Goal: Communication & Community: Answer question/provide support

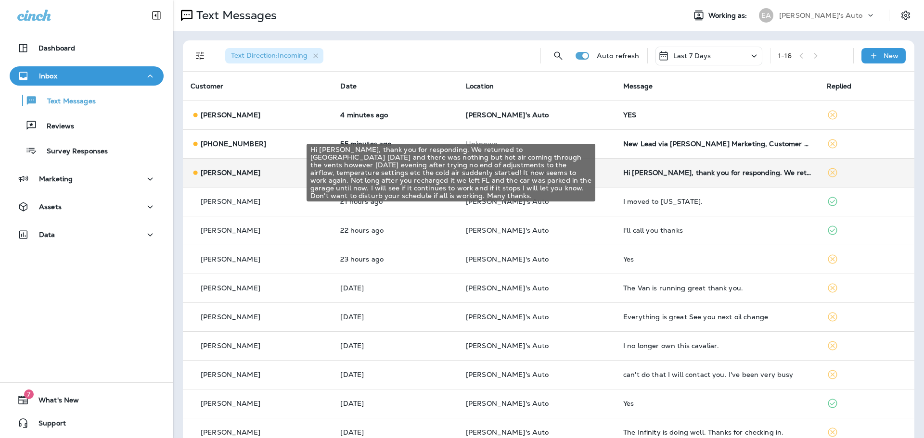
click at [623, 176] on div "Hi [PERSON_NAME], thank you for responding. We returned to [GEOGRAPHIC_DATA] [D…" at bounding box center [717, 173] width 188 height 8
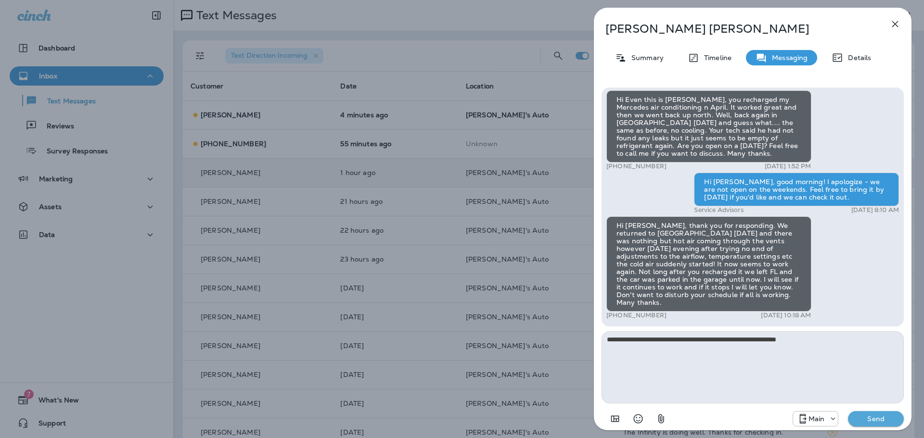
type textarea "**********"
click at [893, 422] on p "Send" at bounding box center [875, 419] width 40 height 9
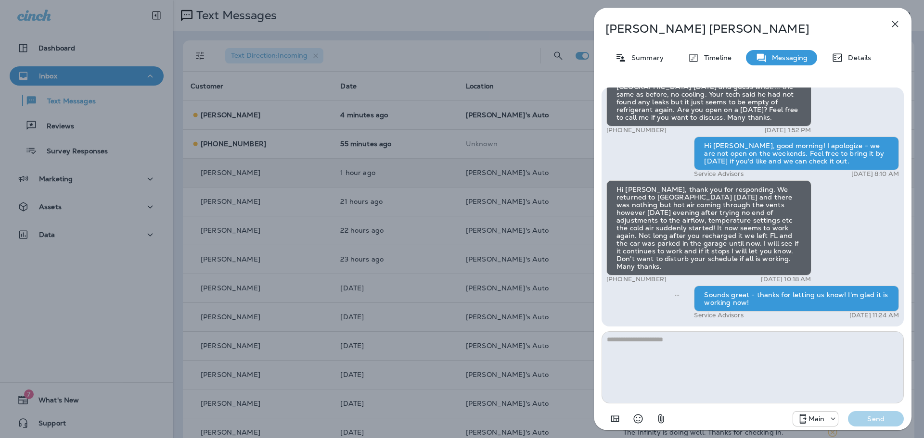
click at [505, 188] on div "Peter Stark Summary Timeline Messaging Details Hi Even this is Peter, you recha…" at bounding box center [462, 219] width 924 height 438
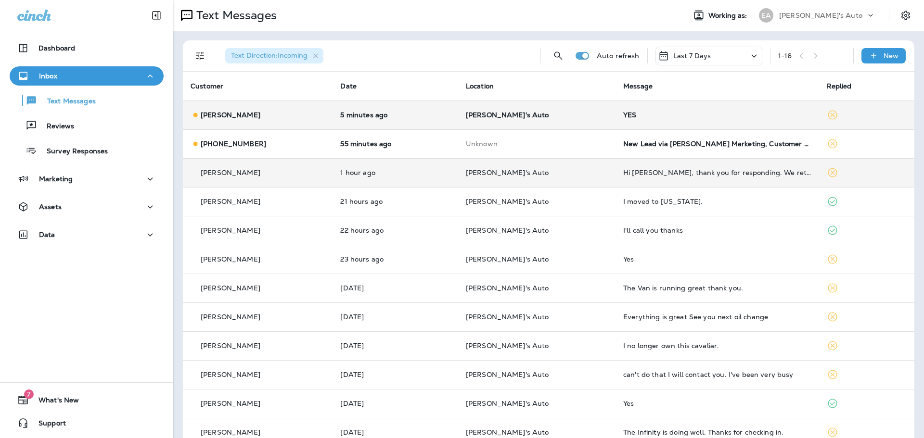
click at [436, 108] on td "5 minutes ago" at bounding box center [394, 115] width 125 height 29
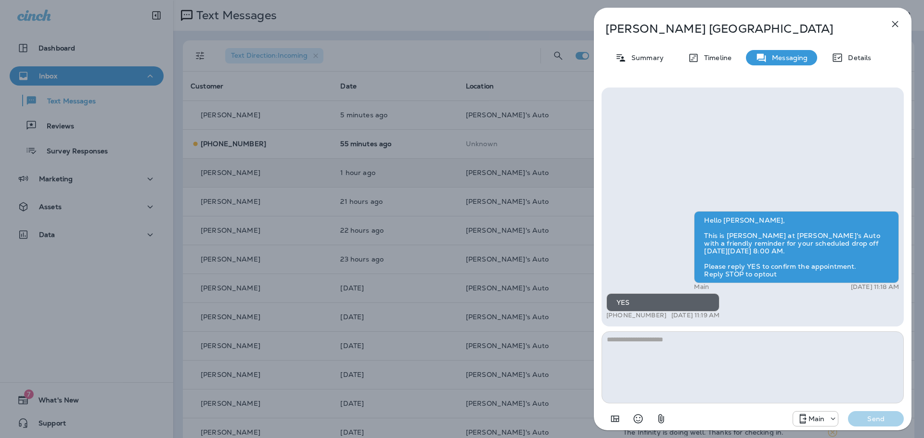
click at [399, 140] on div "Richard Riseborough Summary Timeline Messaging Details Hello Richard, This is E…" at bounding box center [462, 219] width 924 height 438
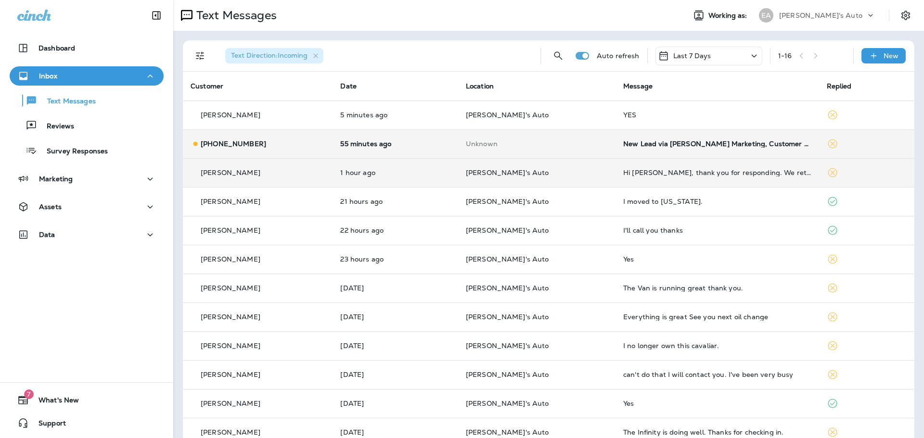
click at [441, 150] on td "55 minutes ago" at bounding box center [394, 143] width 125 height 29
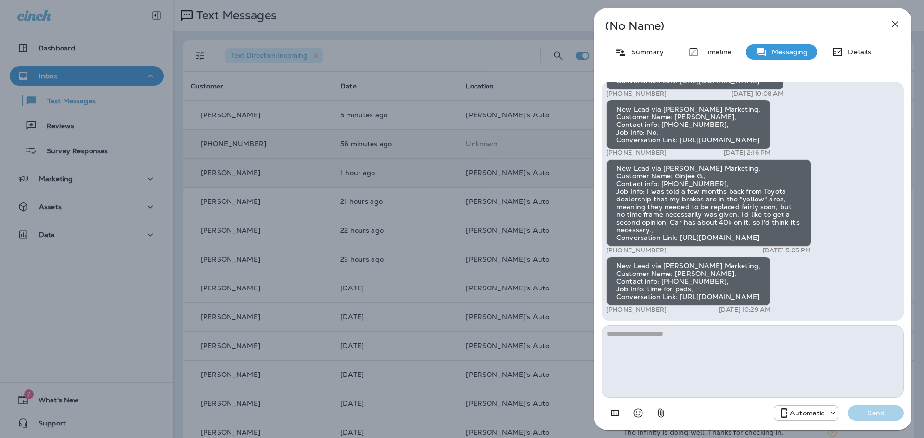
click at [441, 150] on div "(No Name) Summary Timeline Messaging Details New Lead via Merrick Marketing, Cu…" at bounding box center [462, 219] width 924 height 438
